Goal: Information Seeking & Learning: Learn about a topic

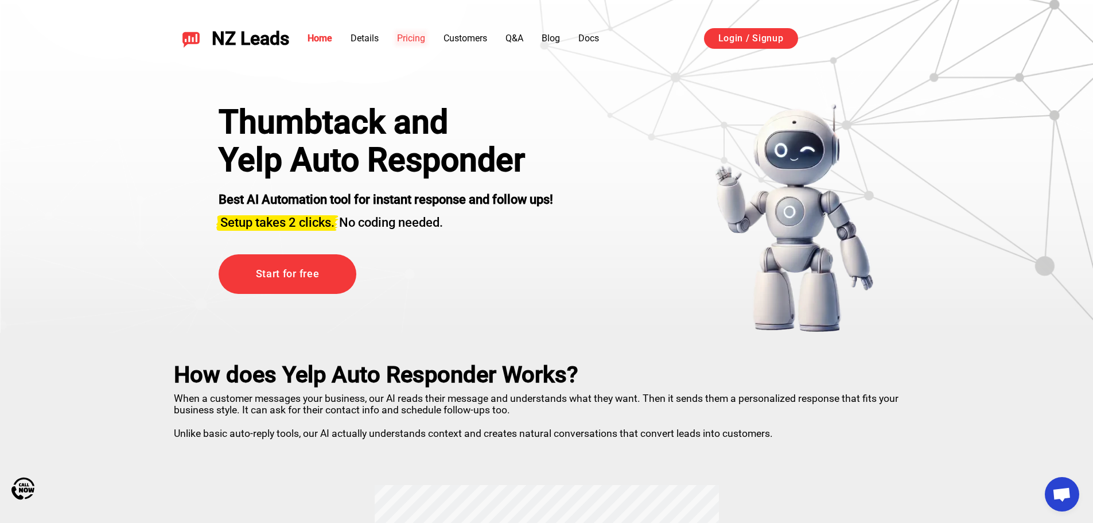
click at [414, 39] on link "Pricing" at bounding box center [411, 38] width 28 height 11
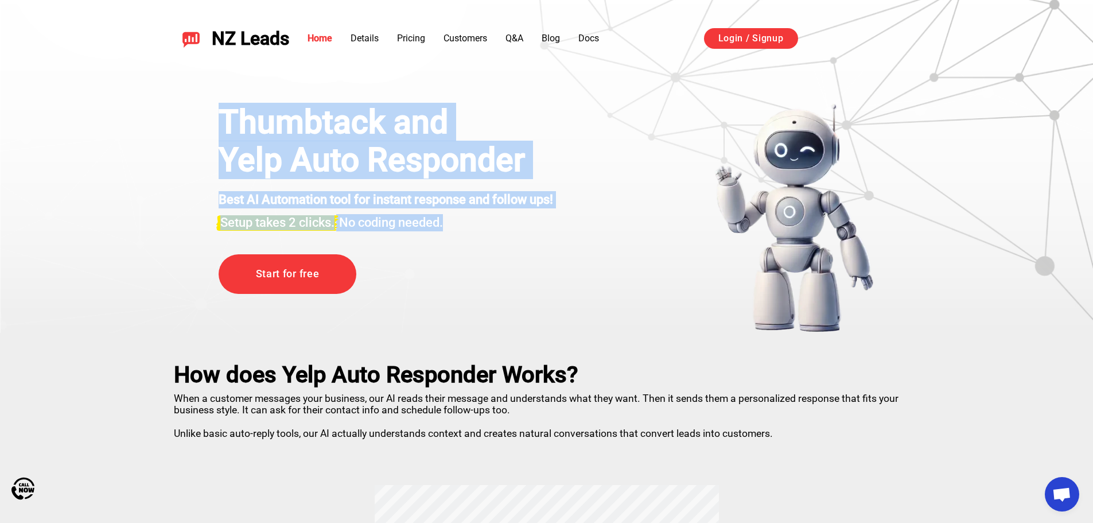
drag, startPoint x: 215, startPoint y: 119, endPoint x: 506, endPoint y: 212, distance: 305.6
click at [506, 212] on div "Thumbtack and Yelp Auto Responder Best AI Automation tool for instant response …" at bounding box center [546, 218] width 713 height 230
click at [442, 222] on h3 "Setup takes 2 clicks. No coding needed." at bounding box center [386, 219] width 335 height 23
drag, startPoint x: 465, startPoint y: 223, endPoint x: 215, endPoint y: 122, distance: 269.8
click at [215, 122] on div "Thumbtack and Yelp Auto Responder Best AI Automation tool for instant response …" at bounding box center [546, 218] width 713 height 230
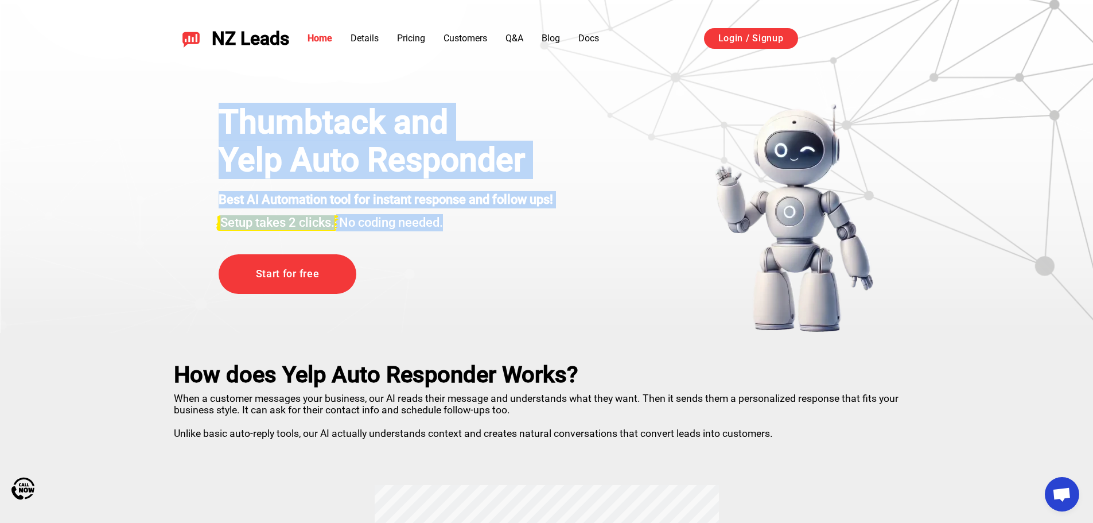
click at [149, 154] on div "Thumbtack and Yelp Auto Responder Best AI Automation tool for instant response …" at bounding box center [546, 204] width 803 height 258
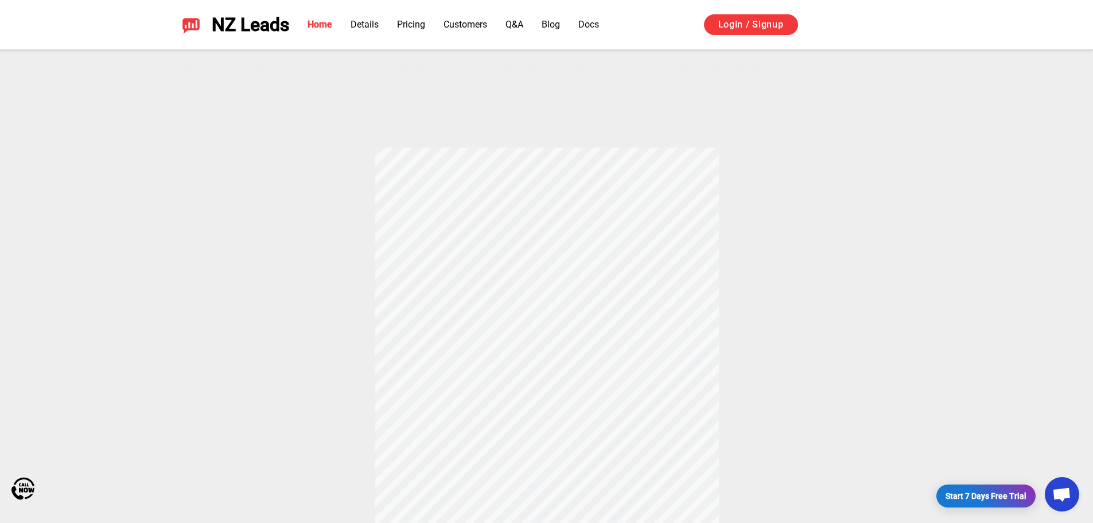
scroll to position [344, 0]
drag, startPoint x: 437, startPoint y: 218, endPoint x: 518, endPoint y: 227, distance: 81.9
click at [518, 227] on div "How does Yelp Auto Responder Works? When a customer messages your business, our…" at bounding box center [546, 269] width 803 height 560
click at [364, 24] on link "Details" at bounding box center [365, 24] width 28 height 11
